Goal: Transaction & Acquisition: Book appointment/travel/reservation

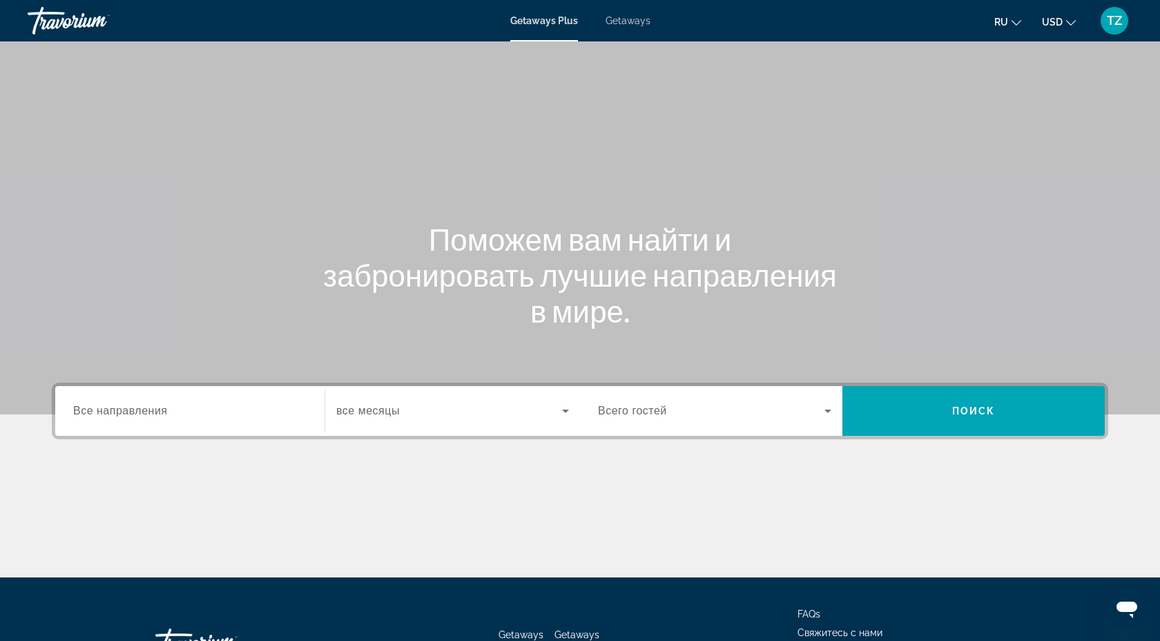
scroll to position [11, 0]
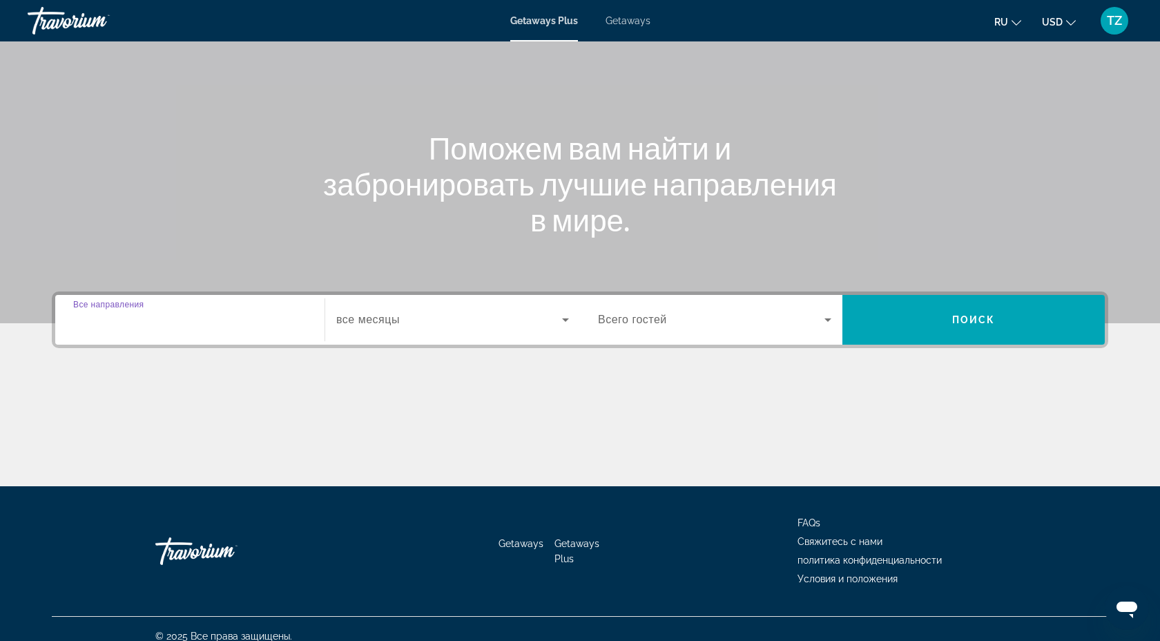
click at [171, 314] on input "Destination Все направления" at bounding box center [189, 320] width 233 height 17
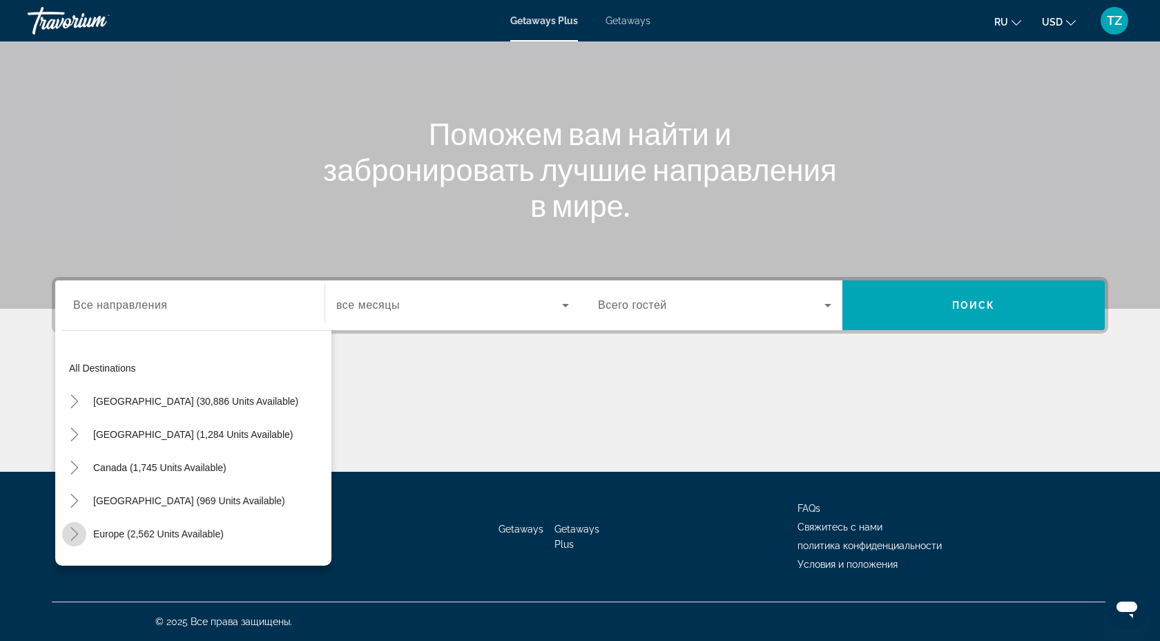
click at [73, 532] on icon "Toggle Europe (2,562 units available)" at bounding box center [75, 534] width 14 height 14
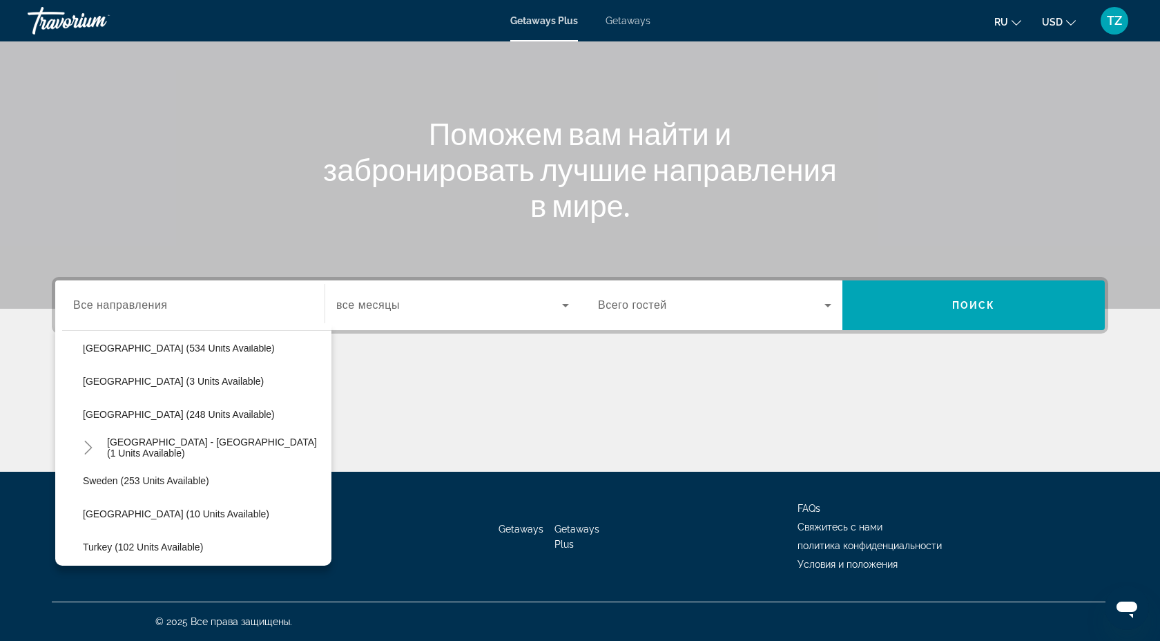
scroll to position [553, 0]
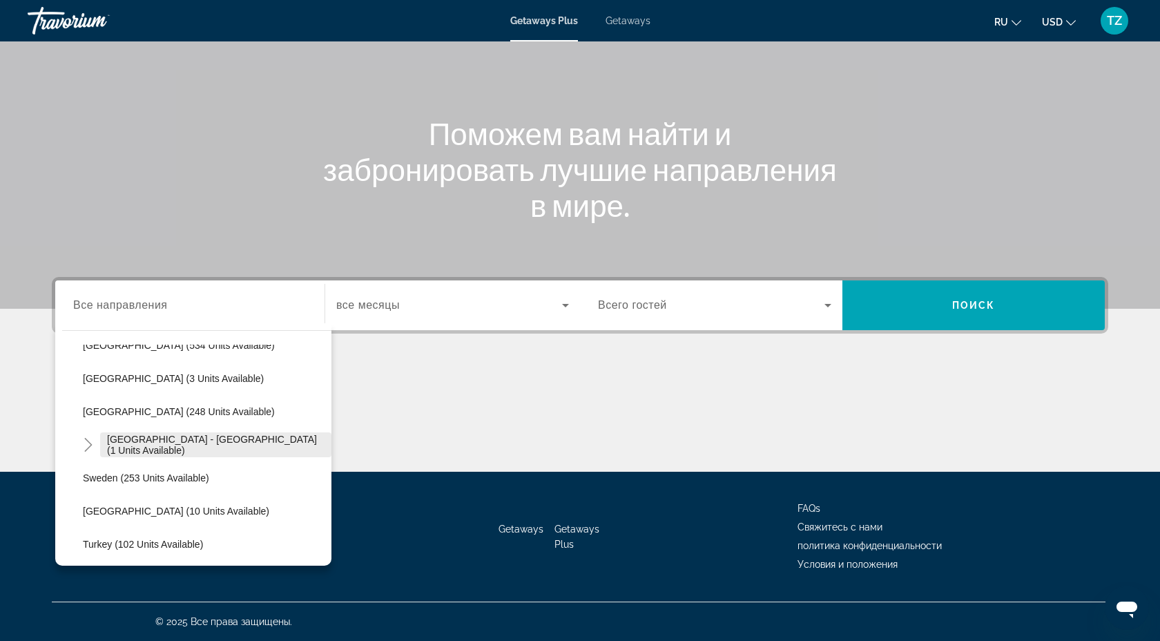
click at [139, 446] on span "[GEOGRAPHIC_DATA] - [GEOGRAPHIC_DATA] (1 units available)" at bounding box center [216, 445] width 218 height 22
type input "**********"
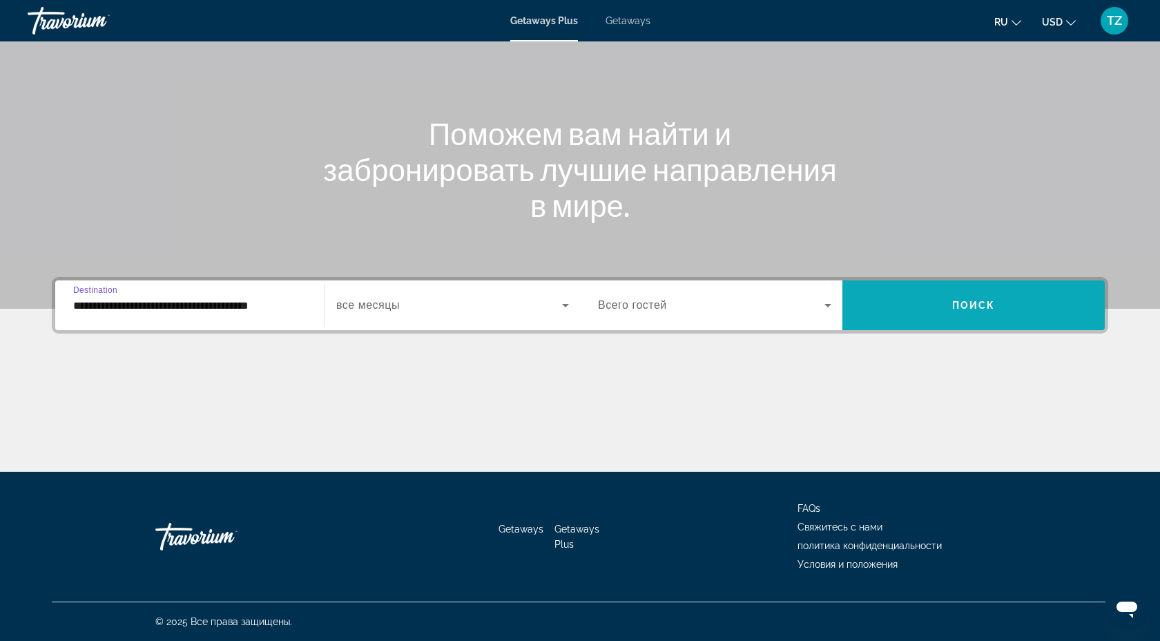
click at [922, 304] on span "Search widget" at bounding box center [974, 305] width 262 height 33
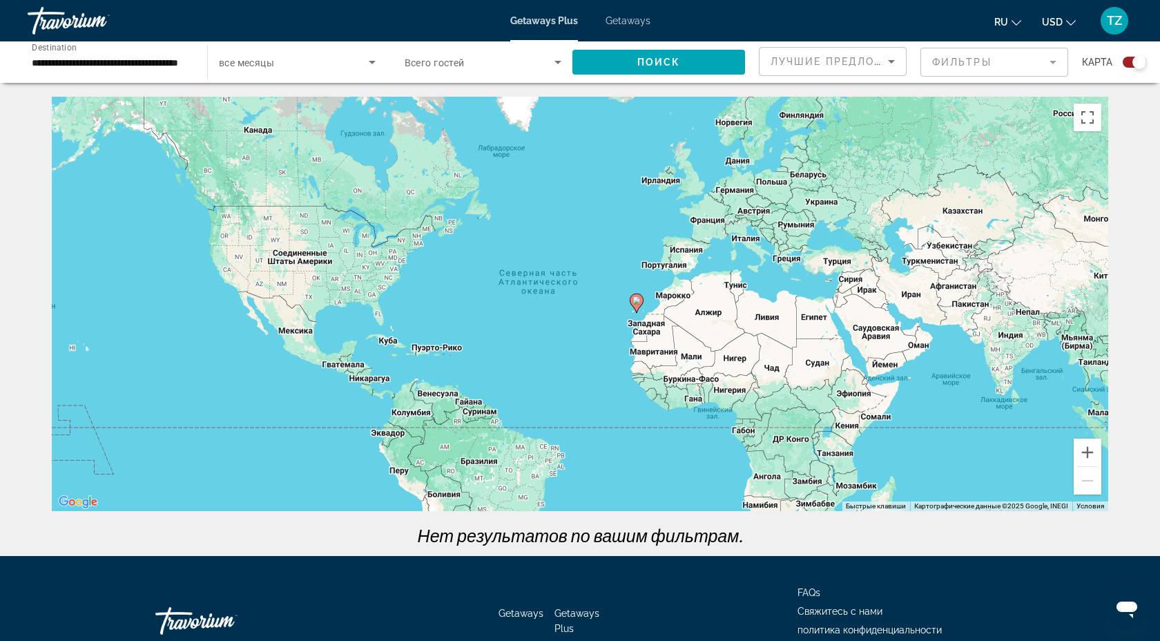
click at [644, 23] on span "Getaways" at bounding box center [628, 20] width 45 height 11
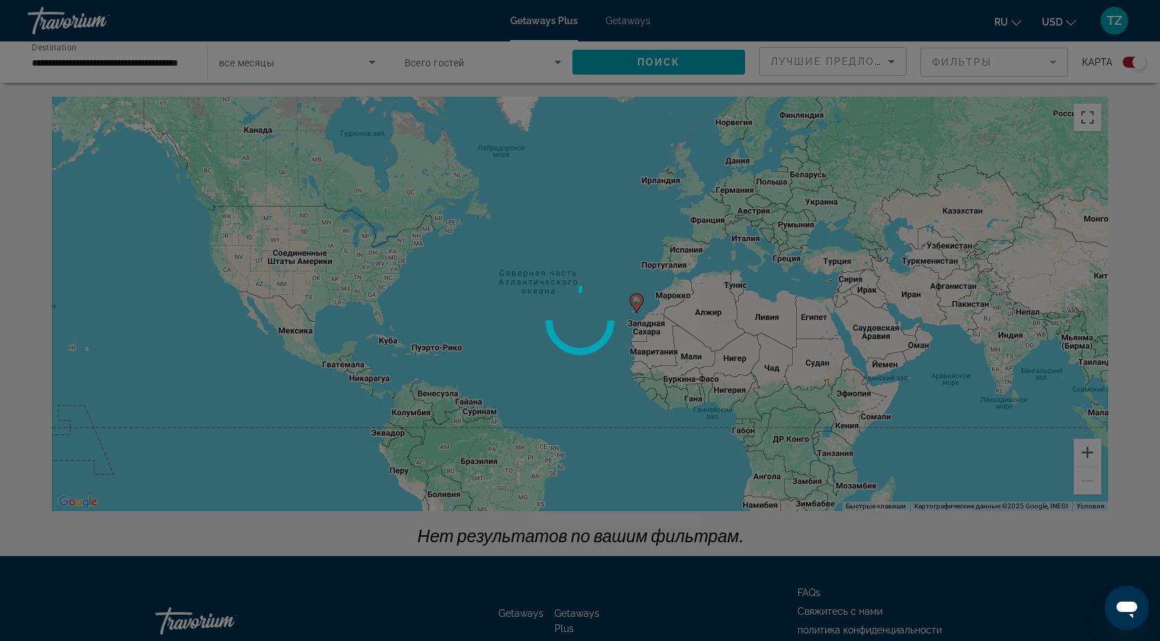
scroll to position [3, 0]
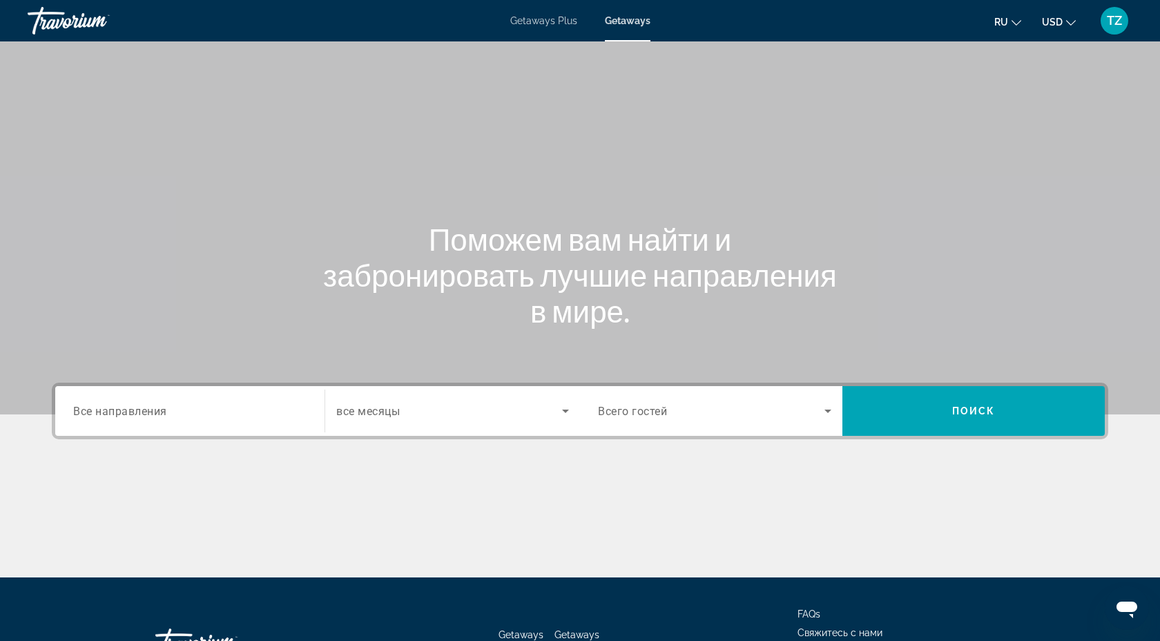
click at [564, 20] on span "Getaways Plus" at bounding box center [543, 20] width 67 height 11
click at [629, 27] on div "Getaways Plus Getaways ru English Español Français Italiano Português русский U…" at bounding box center [580, 21] width 1160 height 36
click at [628, 21] on span "Getaways" at bounding box center [628, 20] width 45 height 11
click at [178, 414] on input "Destination Все направления" at bounding box center [189, 411] width 233 height 17
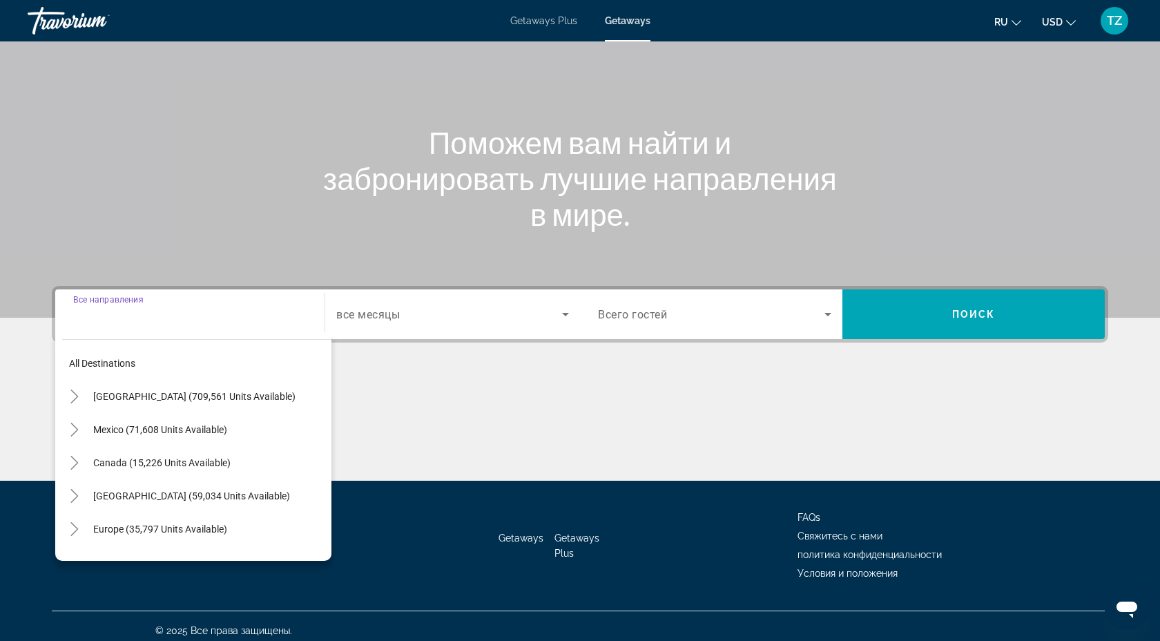
scroll to position [106, 0]
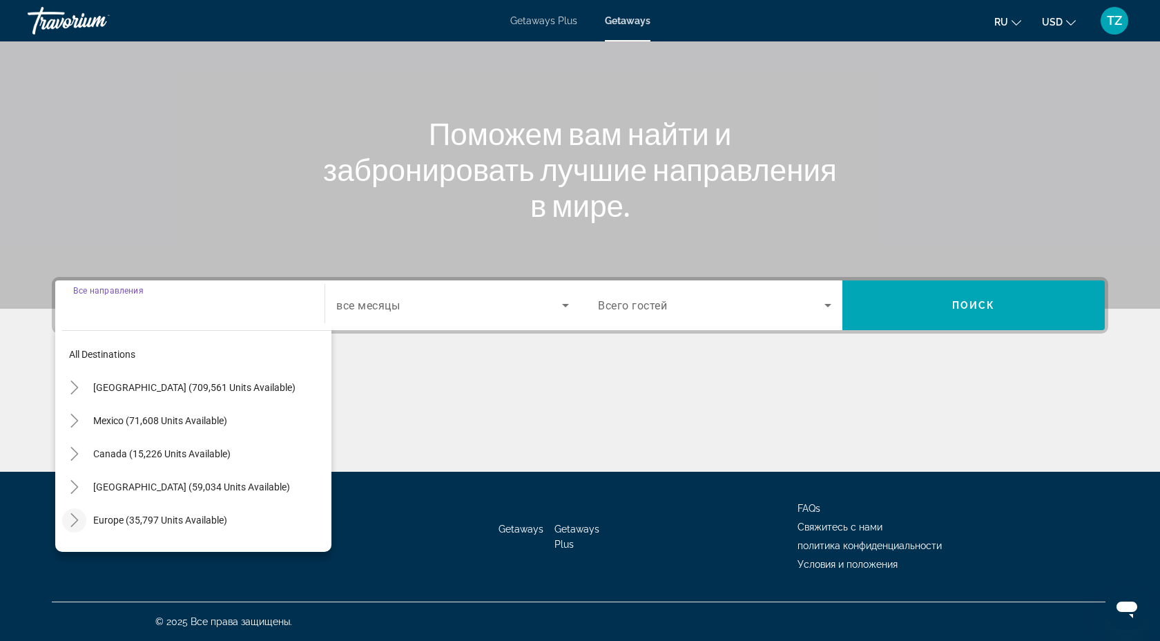
click at [75, 522] on icon "Toggle Europe (35,797 units available)" at bounding box center [74, 520] width 8 height 14
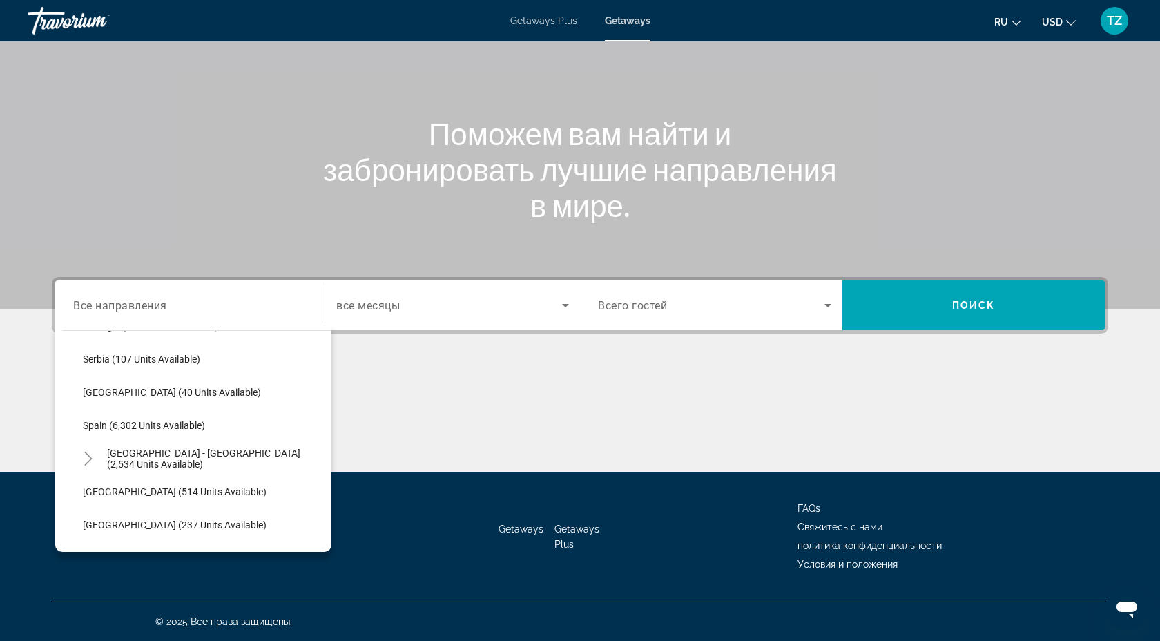
scroll to position [701, 0]
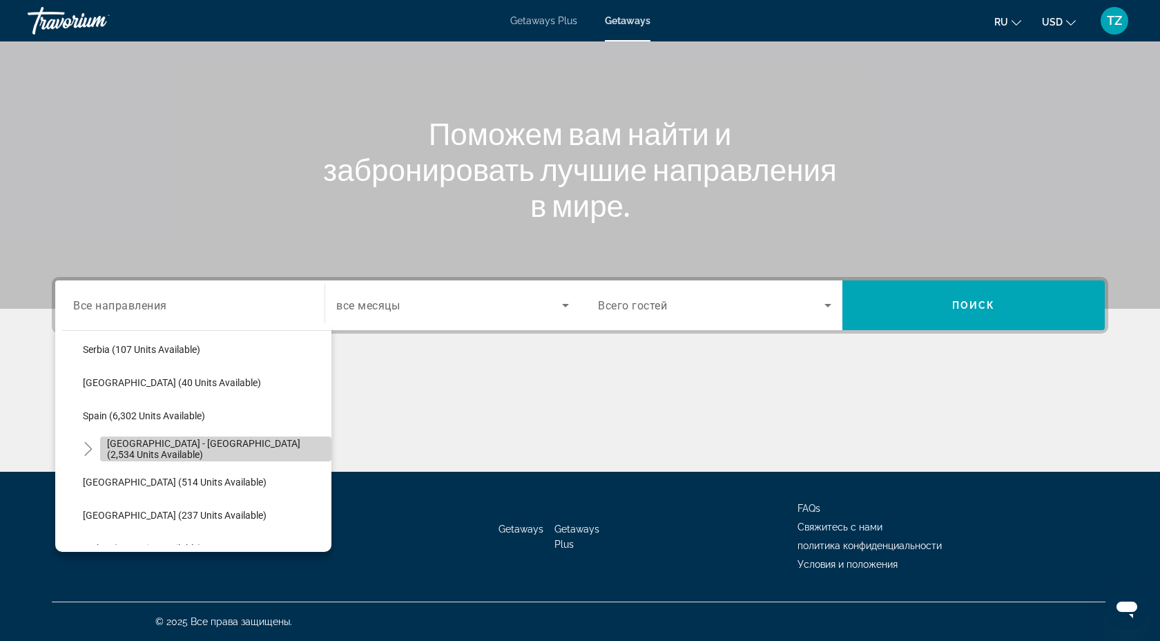
click at [140, 454] on span "Search widget" at bounding box center [215, 448] width 231 height 33
type input "**********"
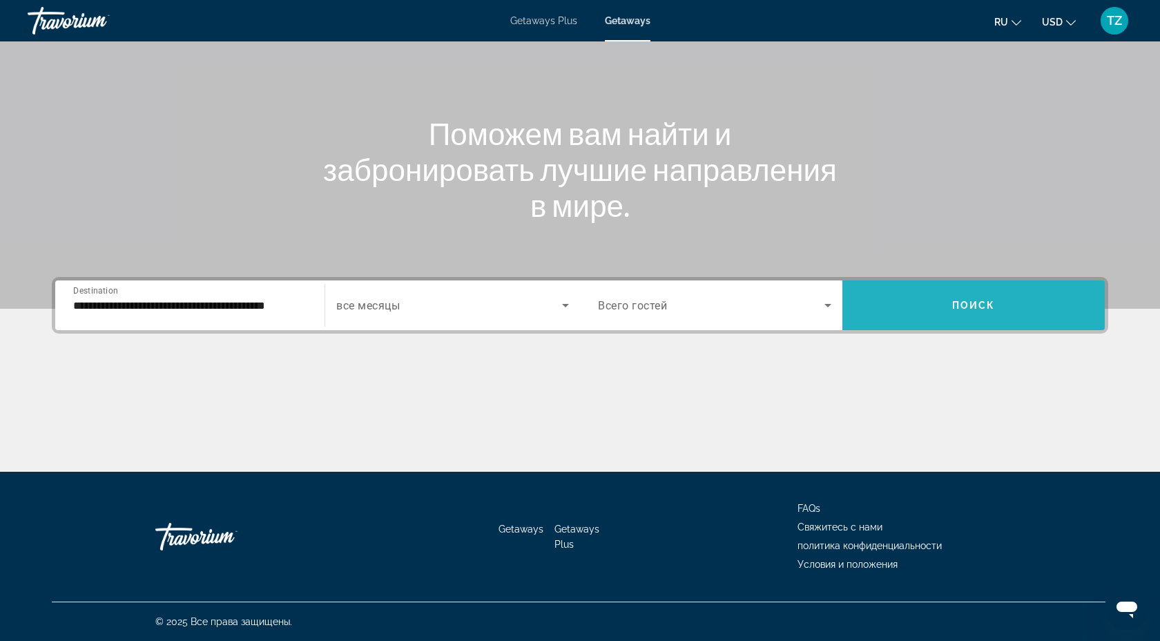
click at [926, 312] on span "Search widget" at bounding box center [974, 305] width 262 height 33
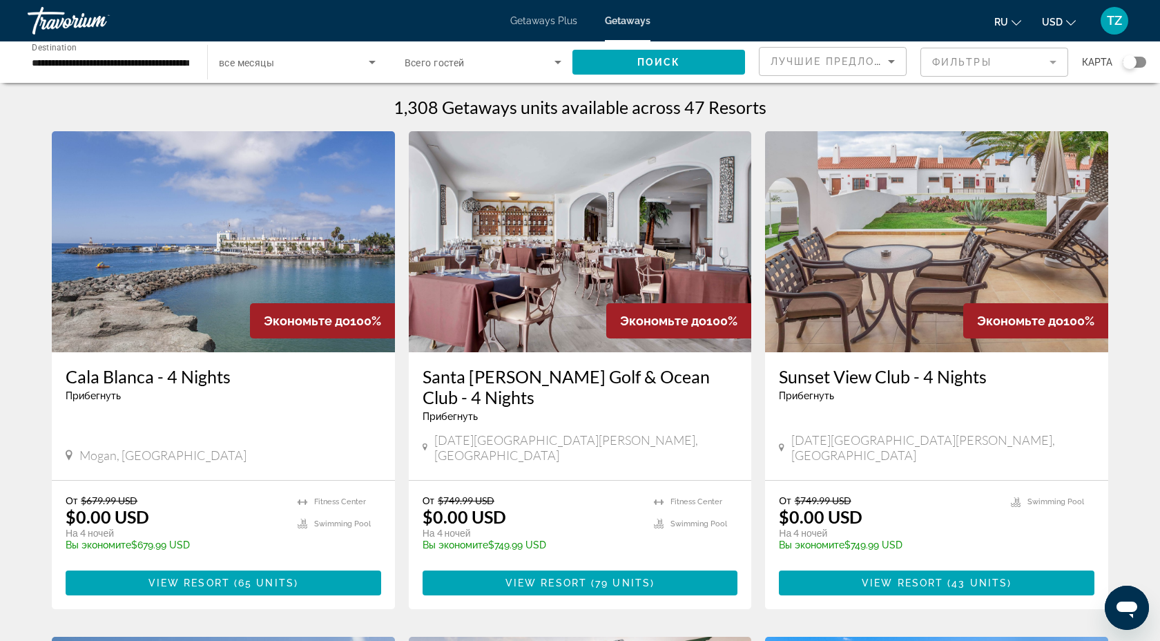
click at [220, 271] on img "Main content" at bounding box center [223, 241] width 343 height 221
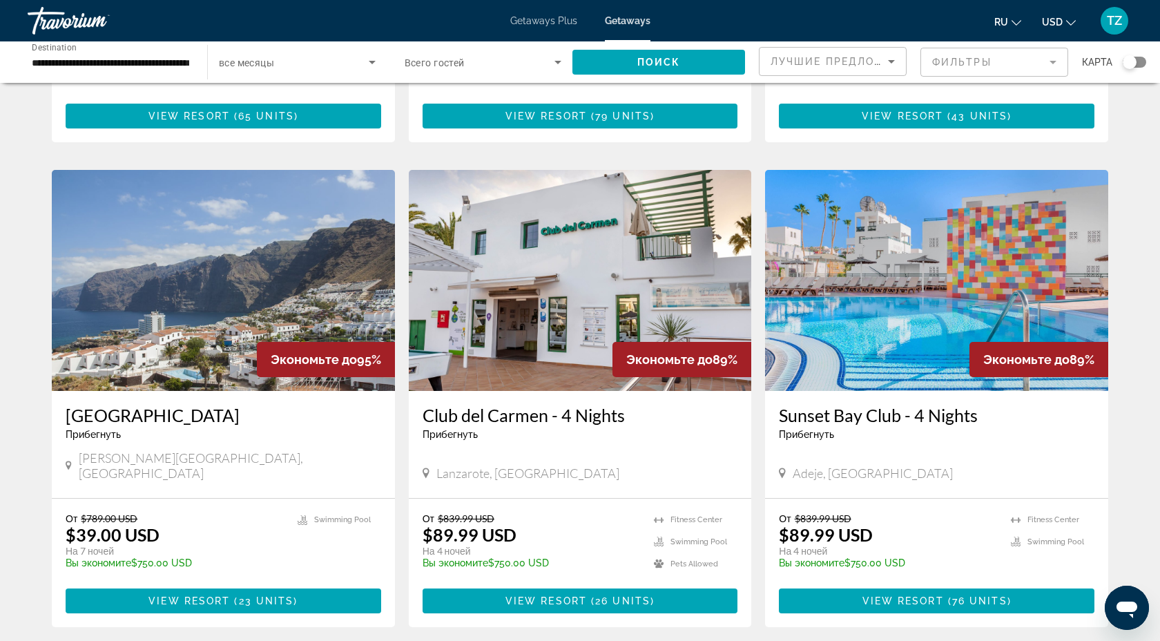
scroll to position [468, 0]
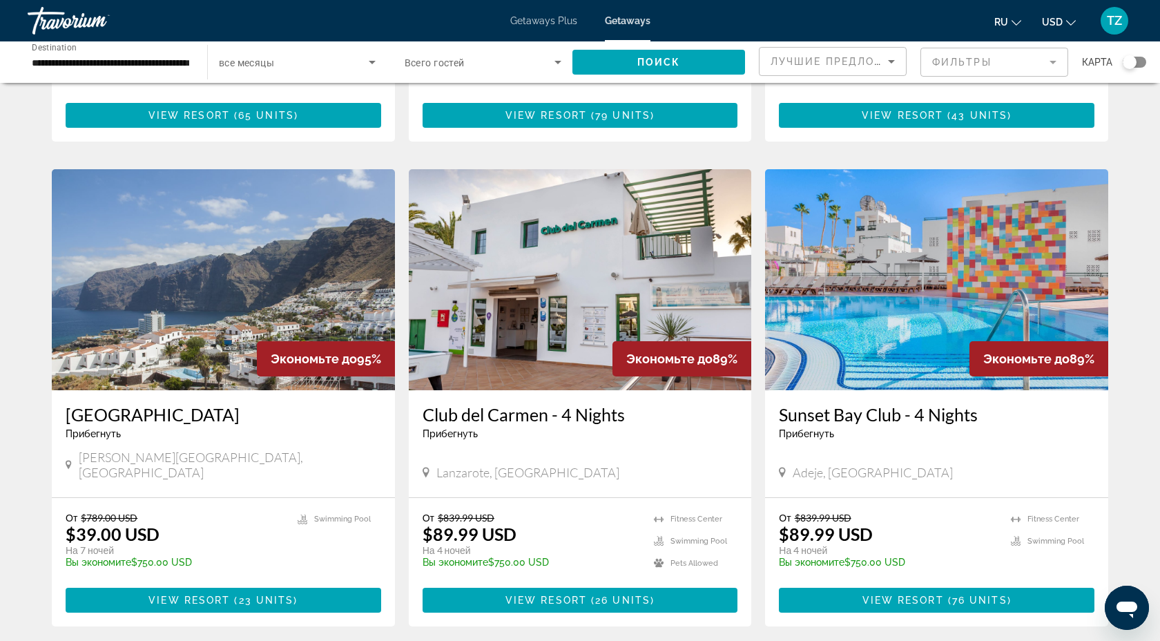
click at [299, 279] on img "Main content" at bounding box center [223, 279] width 343 height 221
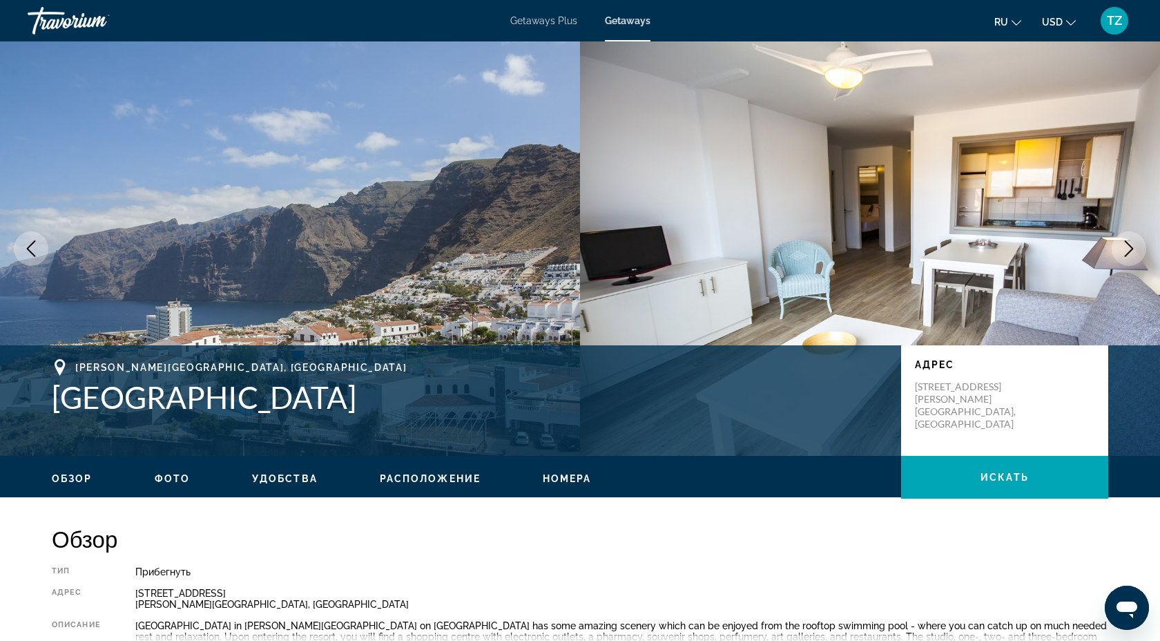
click at [1134, 247] on icon "Next image" at bounding box center [1129, 248] width 17 height 17
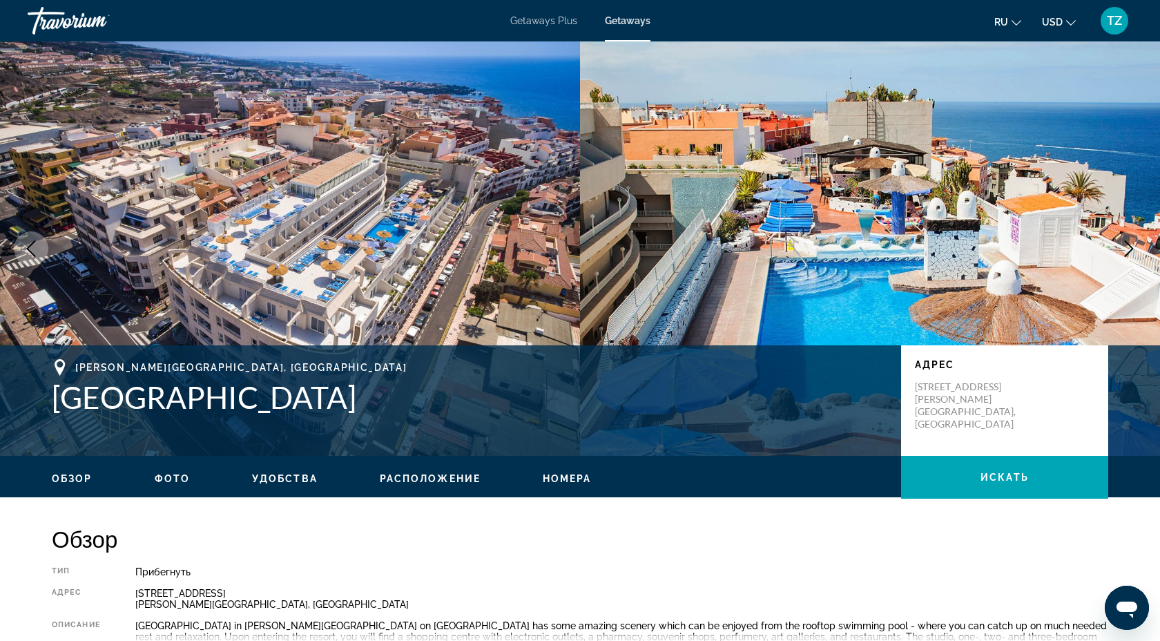
click at [1134, 247] on icon "Next image" at bounding box center [1129, 248] width 17 height 17
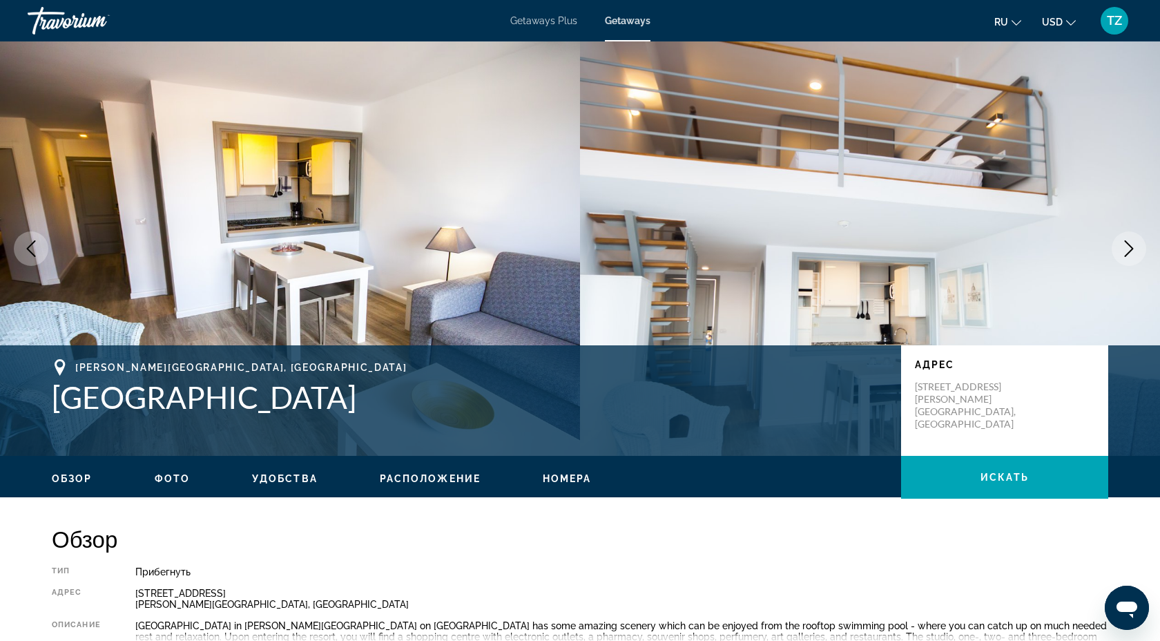
click at [1134, 247] on icon "Next image" at bounding box center [1129, 248] width 17 height 17
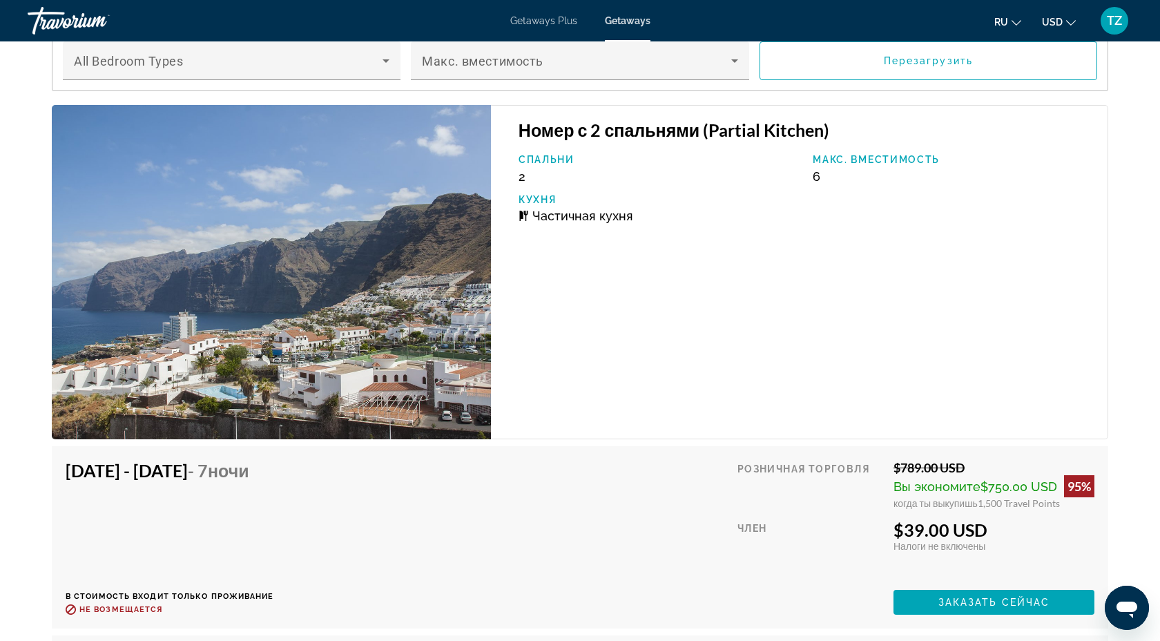
scroll to position [2325, 0]
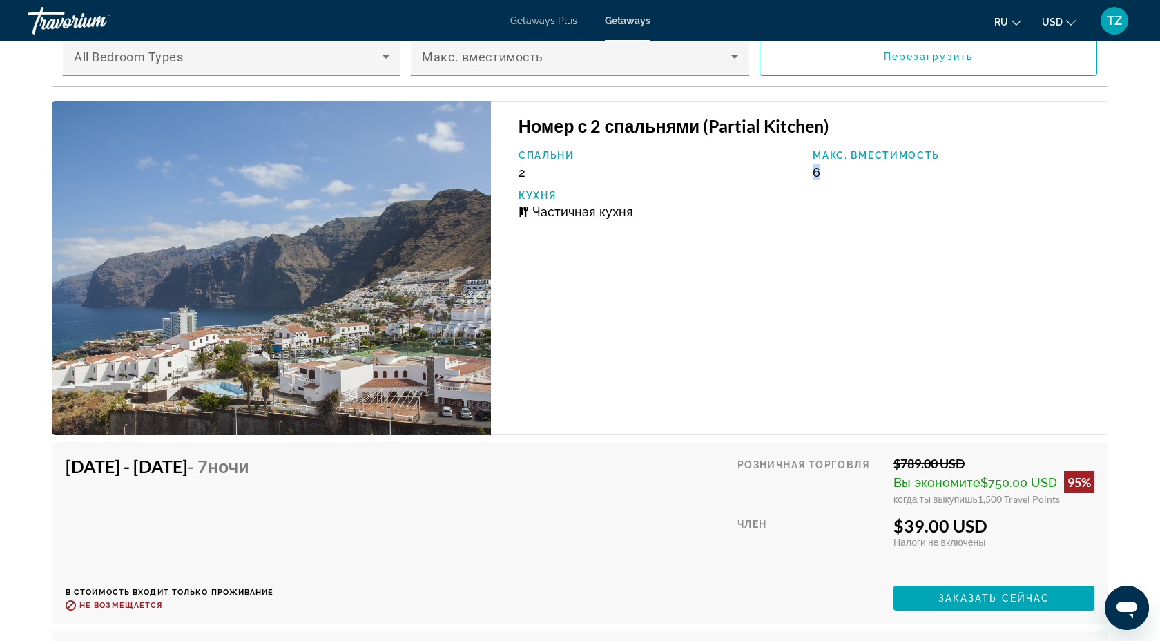
drag, startPoint x: 825, startPoint y: 169, endPoint x: 812, endPoint y: 170, distance: 13.8
click at [812, 170] on div "Макс. вместимость 6" at bounding box center [953, 165] width 295 height 30
drag, startPoint x: 917, startPoint y: 522, endPoint x: 900, endPoint y: 523, distance: 17.3
click at [900, 523] on div "$39.00 USD" at bounding box center [994, 525] width 201 height 21
click at [582, 466] on div "[DATE] - [DATE] - 7 ночи В стоимость входит только проживание Возврат до : Не в…" at bounding box center [580, 533] width 1029 height 155
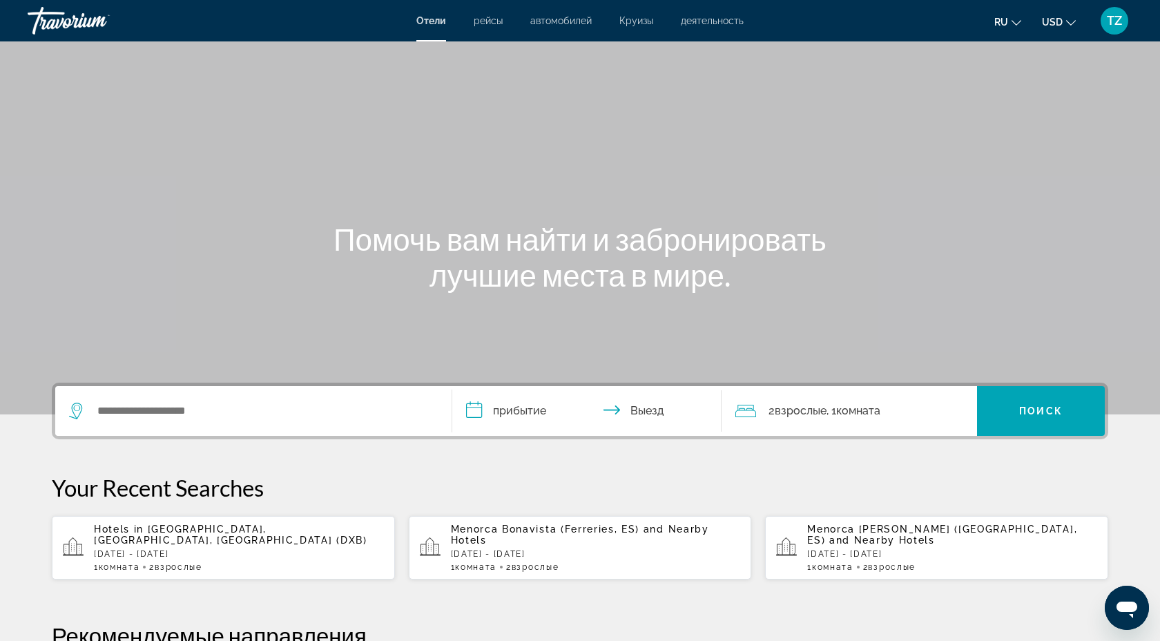
click at [646, 22] on span "Круизы" at bounding box center [637, 20] width 34 height 11
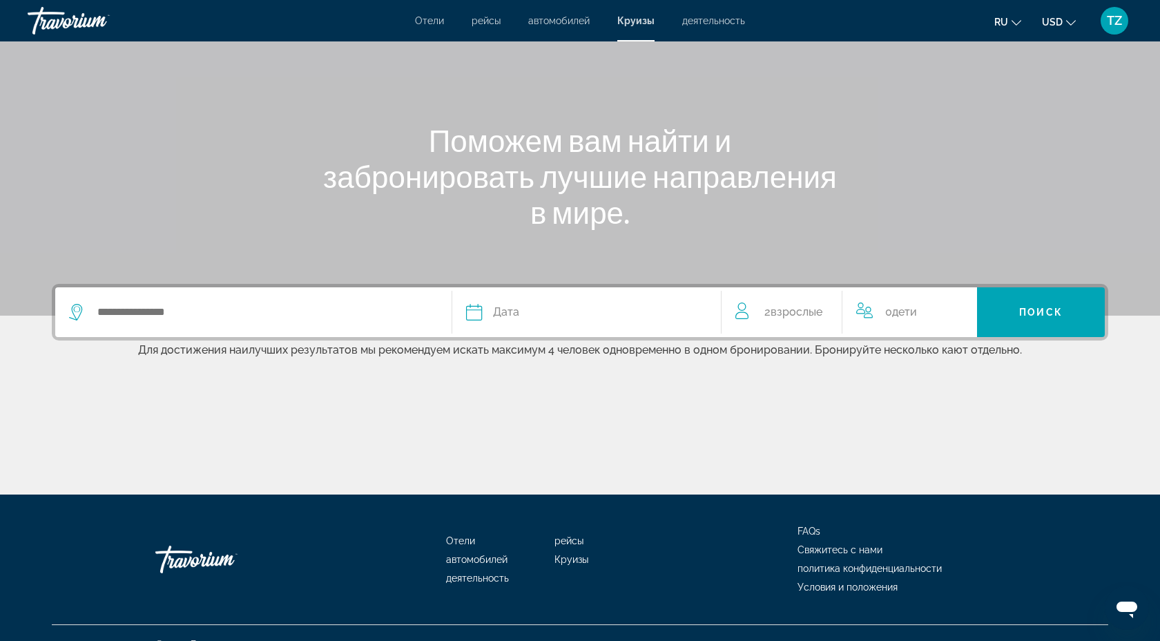
scroll to position [122, 0]
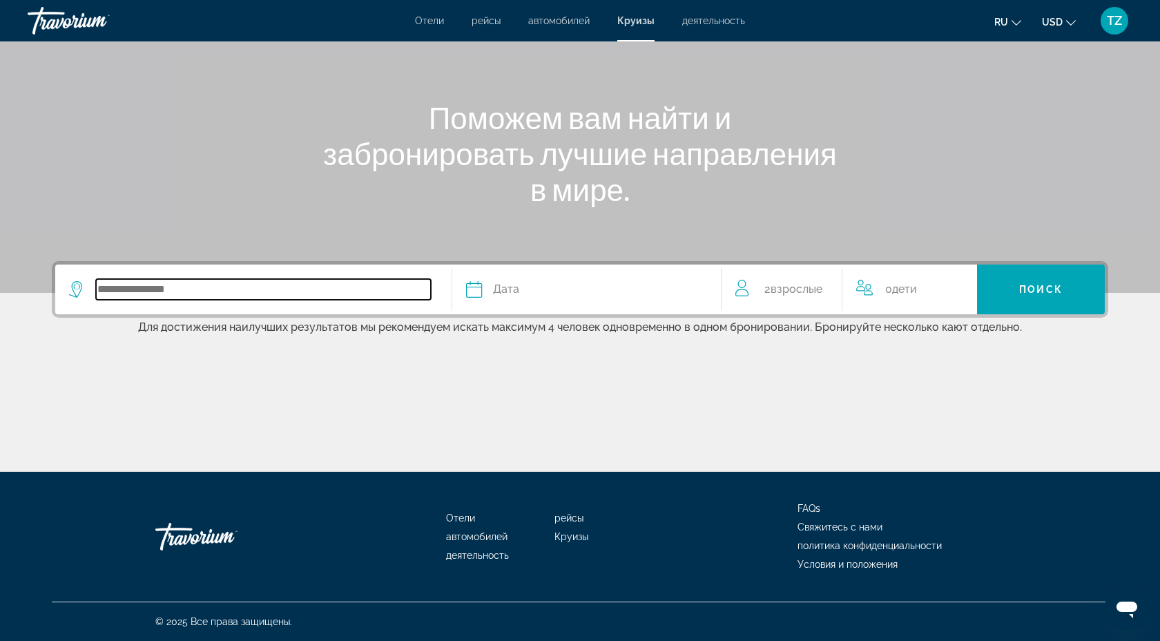
click at [294, 288] on input "Search widget" at bounding box center [263, 289] width 335 height 21
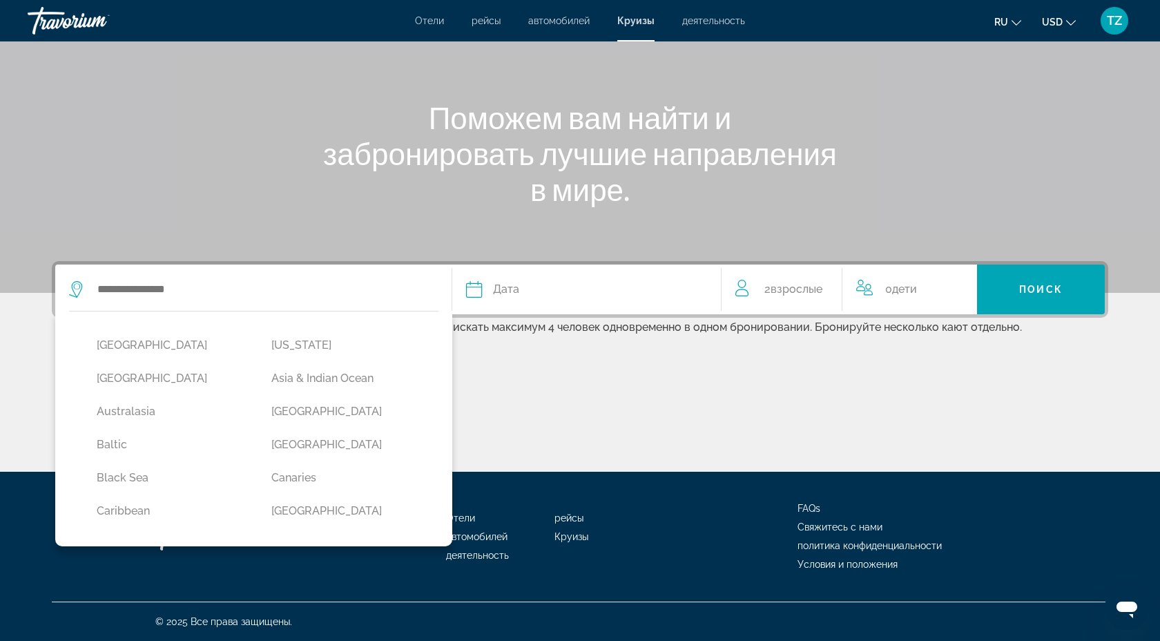
click at [262, 234] on div "Main content" at bounding box center [580, 85] width 1160 height 414
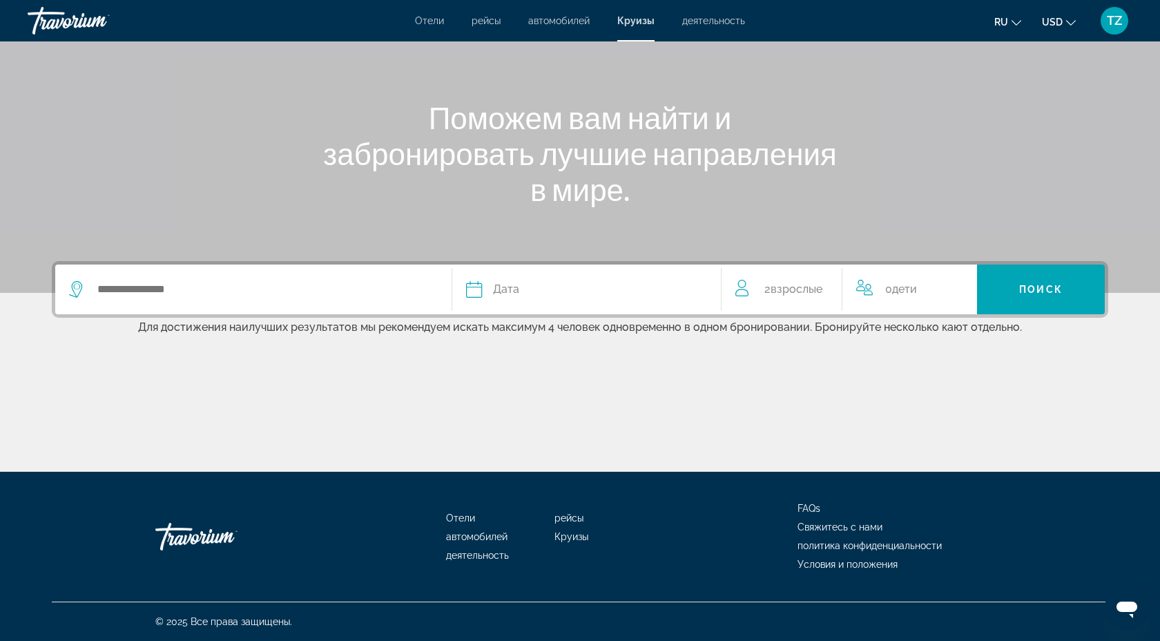
click at [708, 28] on div "Отели рейсы автомобилей Круизы деятельность Отели рейсы автомобилей Круизы деят…" at bounding box center [580, 21] width 1160 height 36
click at [708, 19] on span "деятельность" at bounding box center [713, 20] width 63 height 11
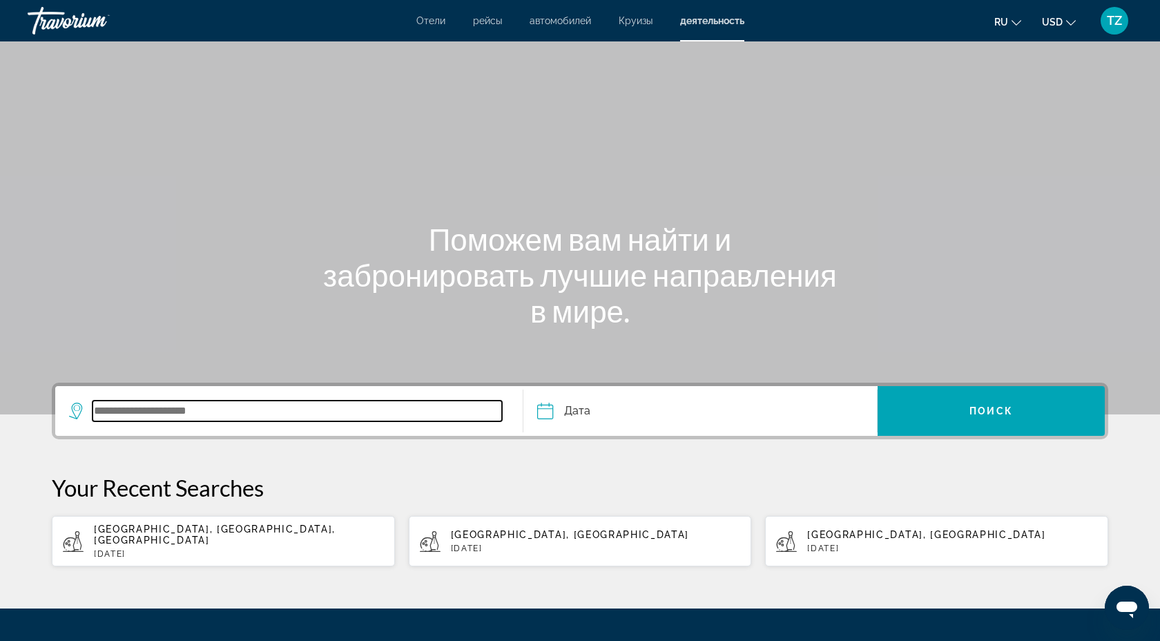
click at [160, 408] on input "Search widget" at bounding box center [298, 411] width 410 height 21
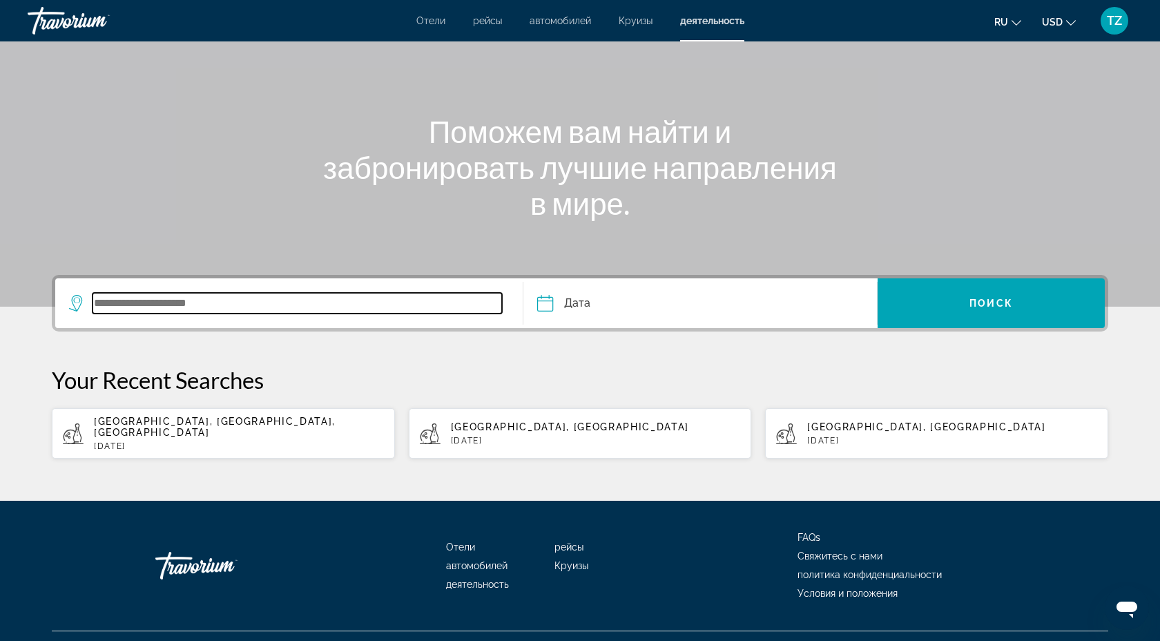
scroll to position [126, 0]
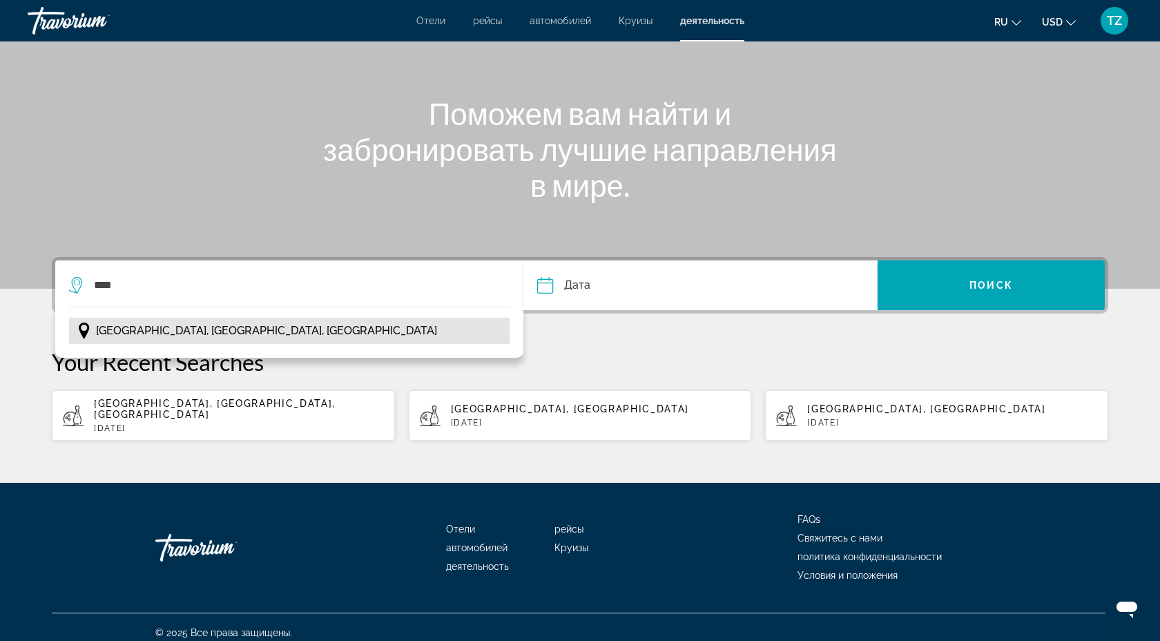
click at [106, 327] on span "Munich, Bavaria, Germany" at bounding box center [266, 330] width 341 height 19
type input "**********"
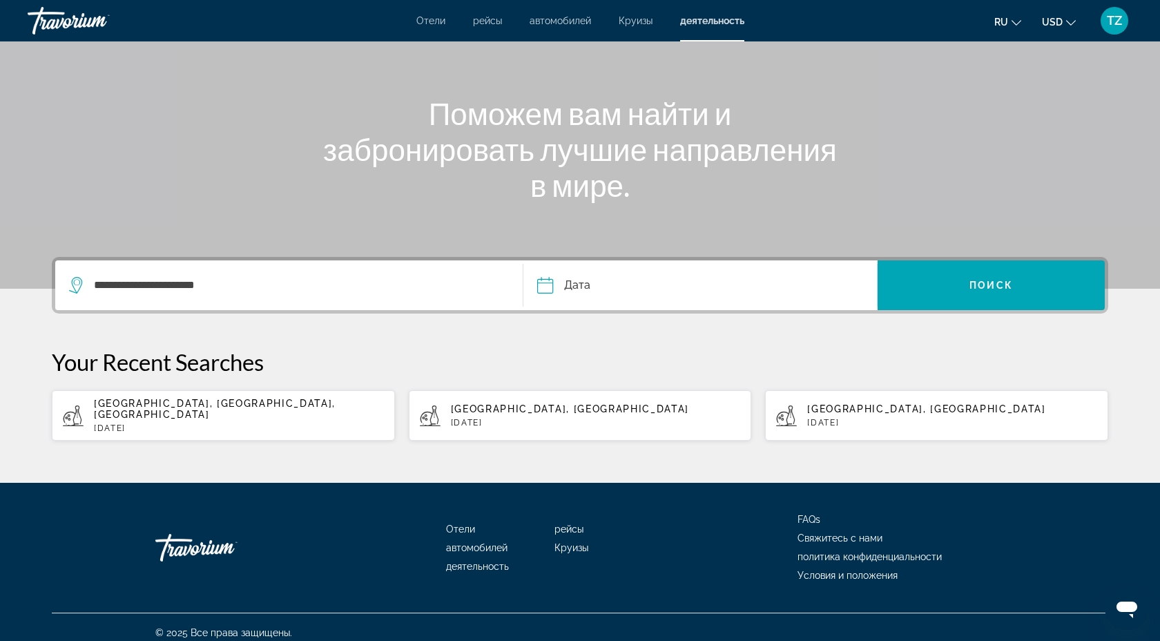
click at [706, 299] on input "Date" at bounding box center [621, 287] width 175 height 54
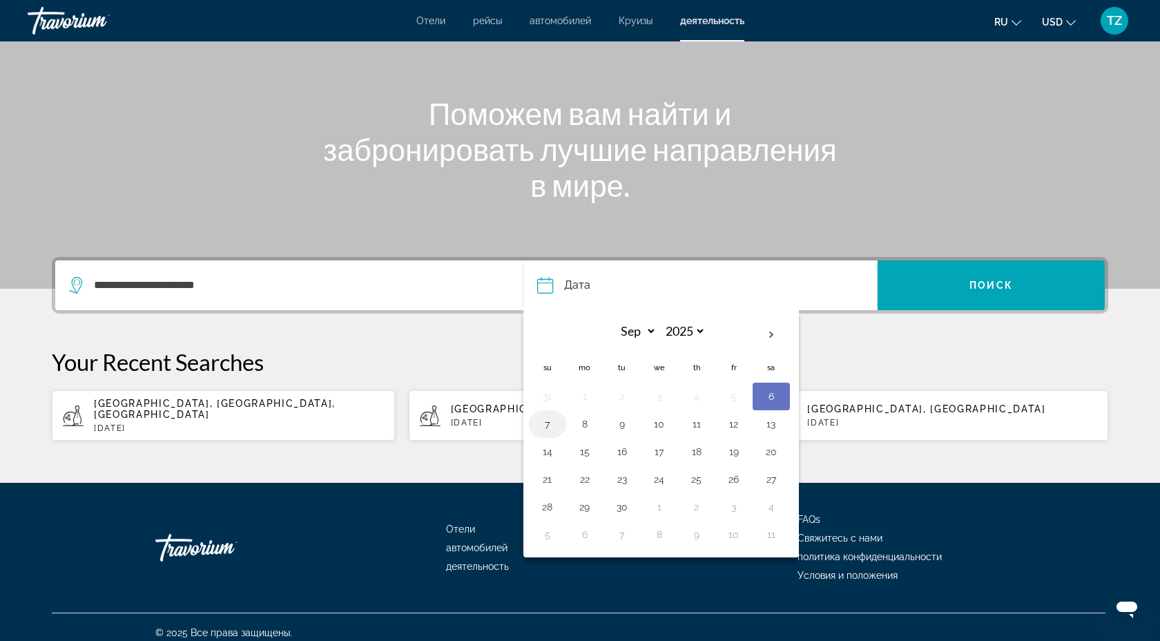
click at [550, 424] on button "7" at bounding box center [548, 423] width 22 height 19
type input "**********"
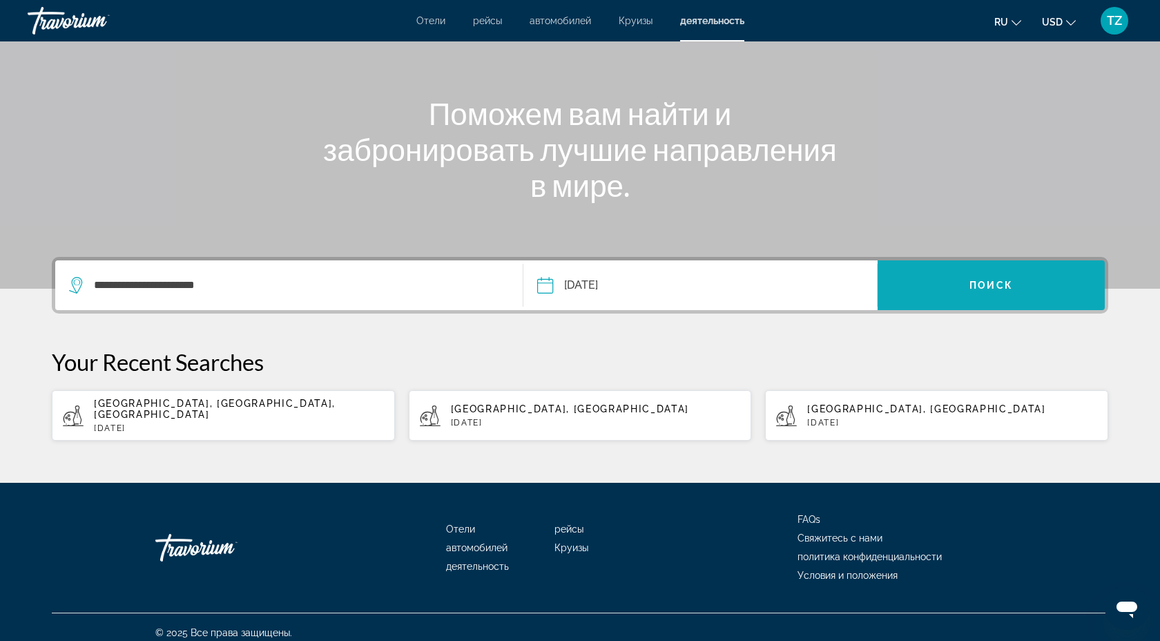
click at [963, 267] on span "Search widget" at bounding box center [991, 285] width 227 height 50
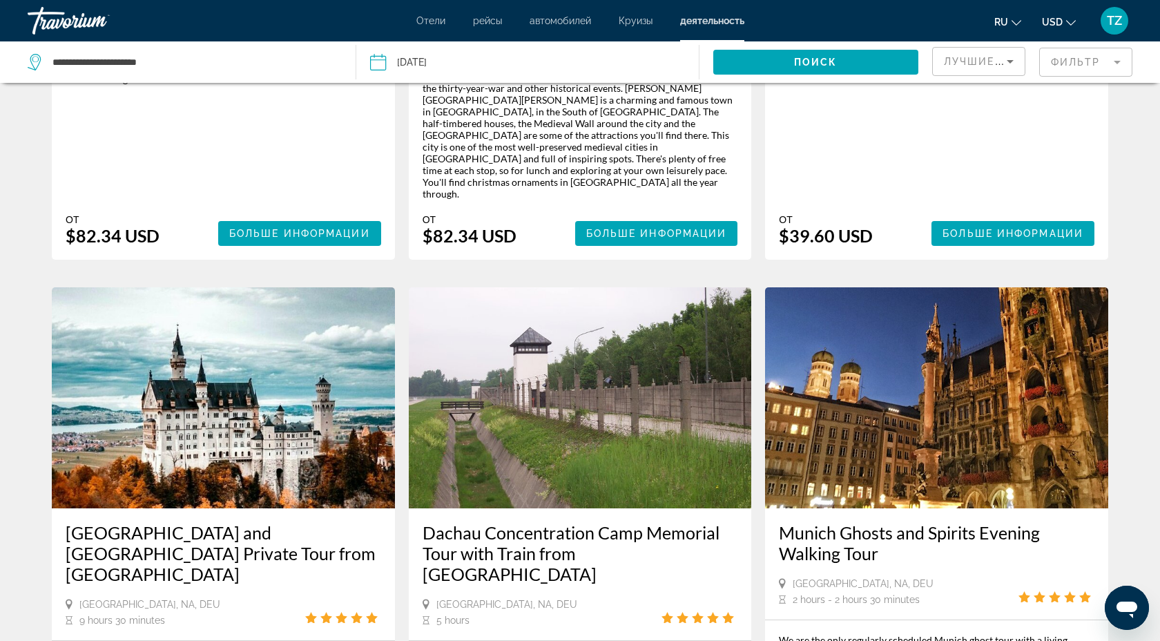
scroll to position [1833, 0]
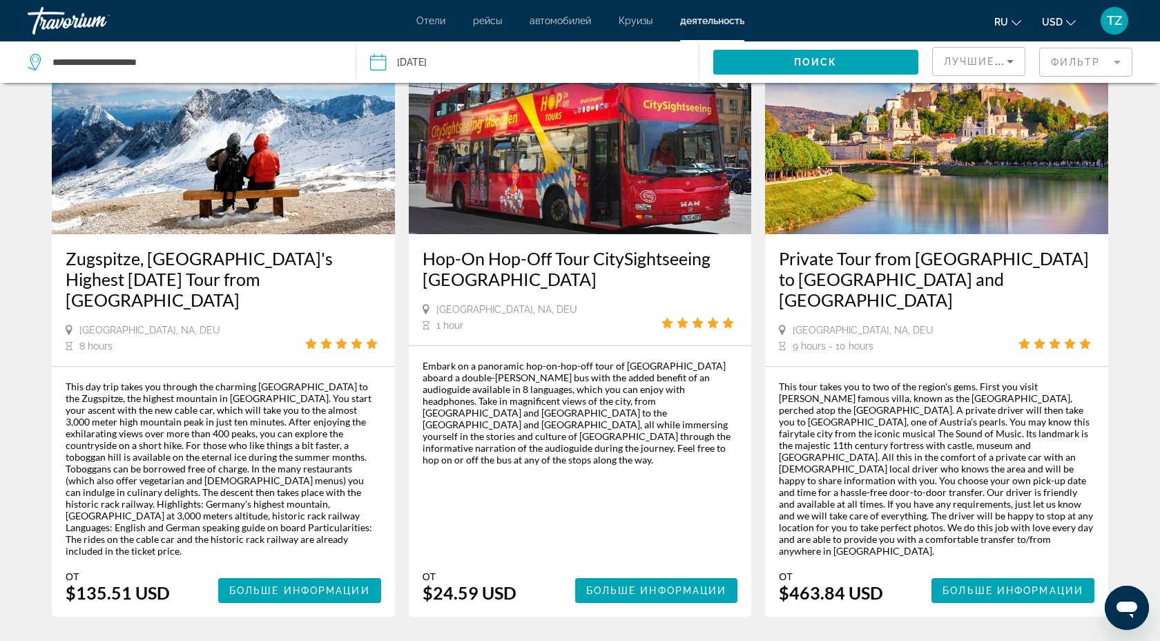
scroll to position [2087, 0]
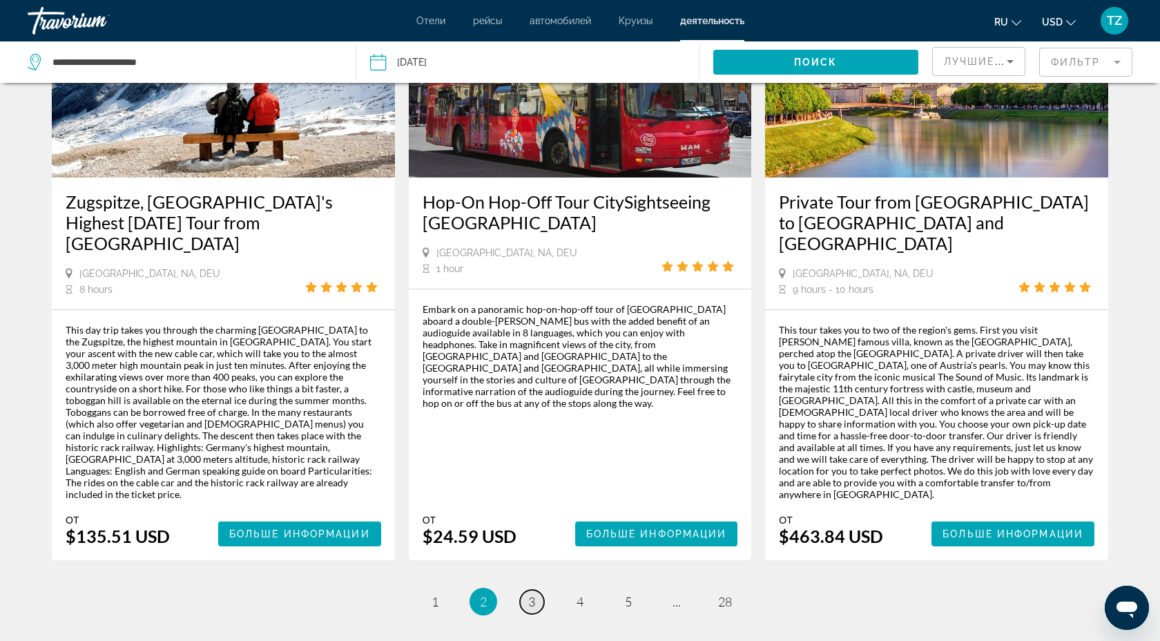
click at [538, 590] on link "page 3" at bounding box center [532, 602] width 24 height 24
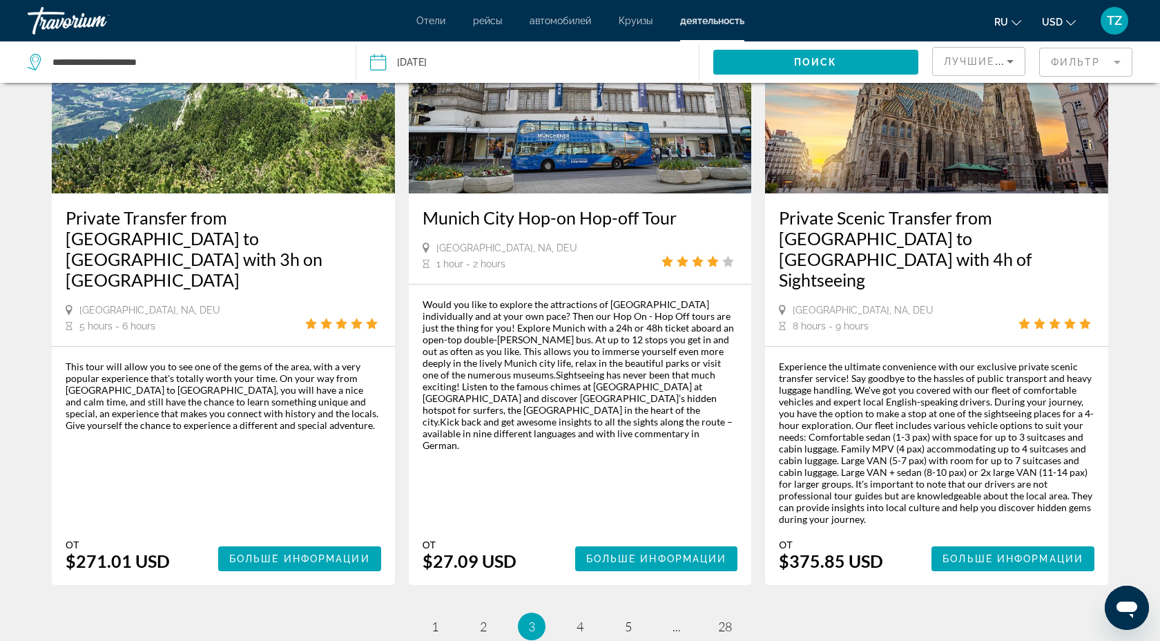
scroll to position [2016, 0]
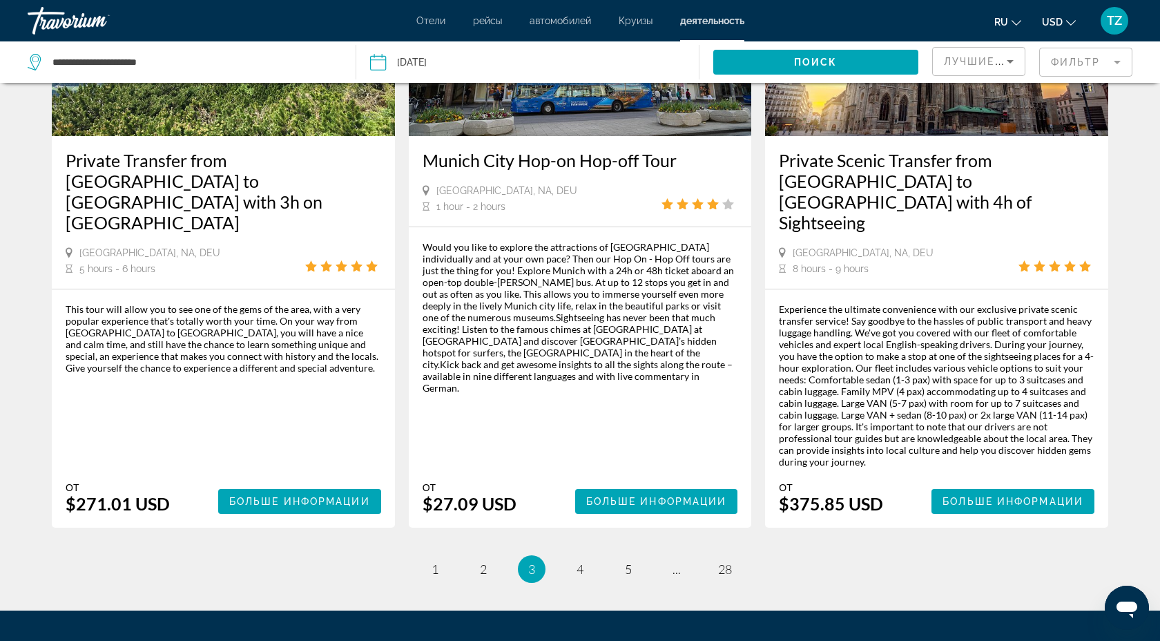
click at [593, 555] on li "page 4" at bounding box center [580, 569] width 28 height 28
click at [580, 562] on span "4" at bounding box center [580, 569] width 7 height 15
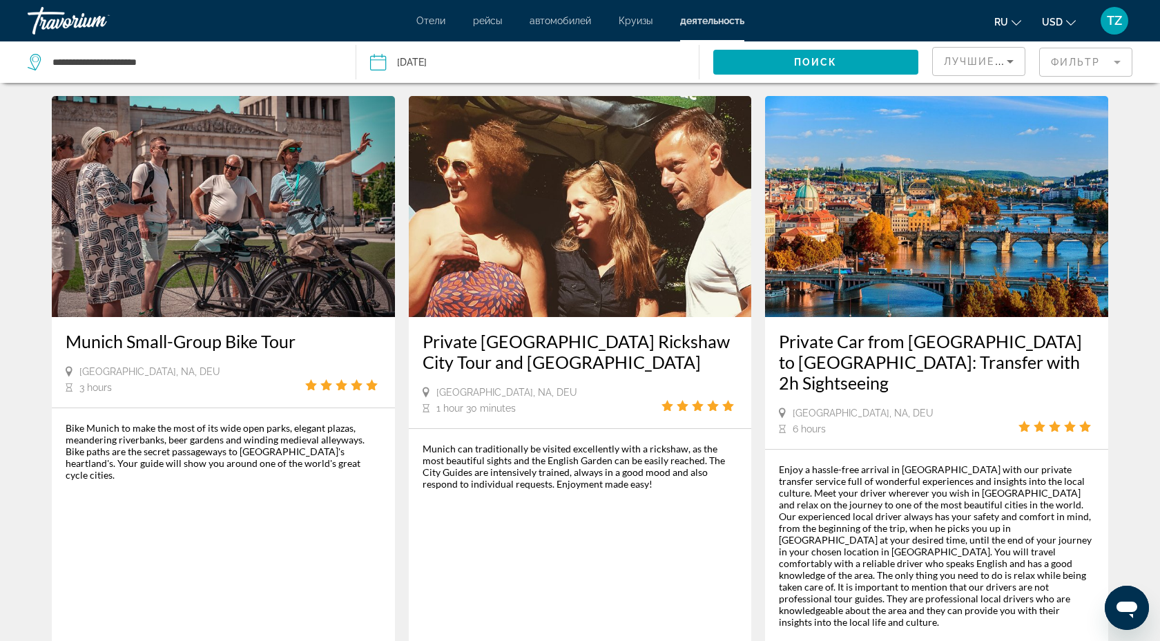
scroll to position [2063, 0]
